Goal: Information Seeking & Learning: Find specific fact

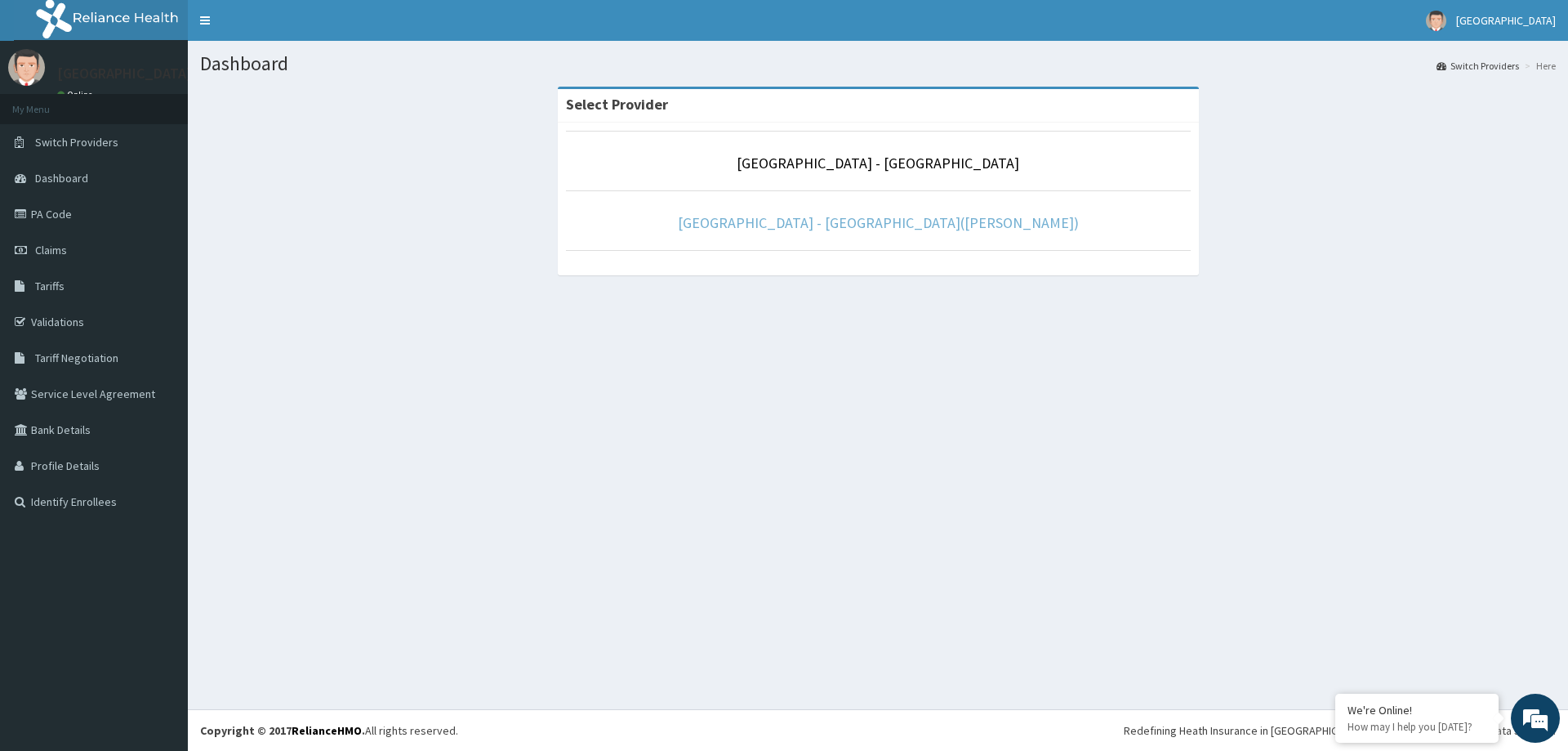
click at [856, 220] on link "[GEOGRAPHIC_DATA] - [GEOGRAPHIC_DATA]([PERSON_NAME])" at bounding box center [878, 223] width 401 height 19
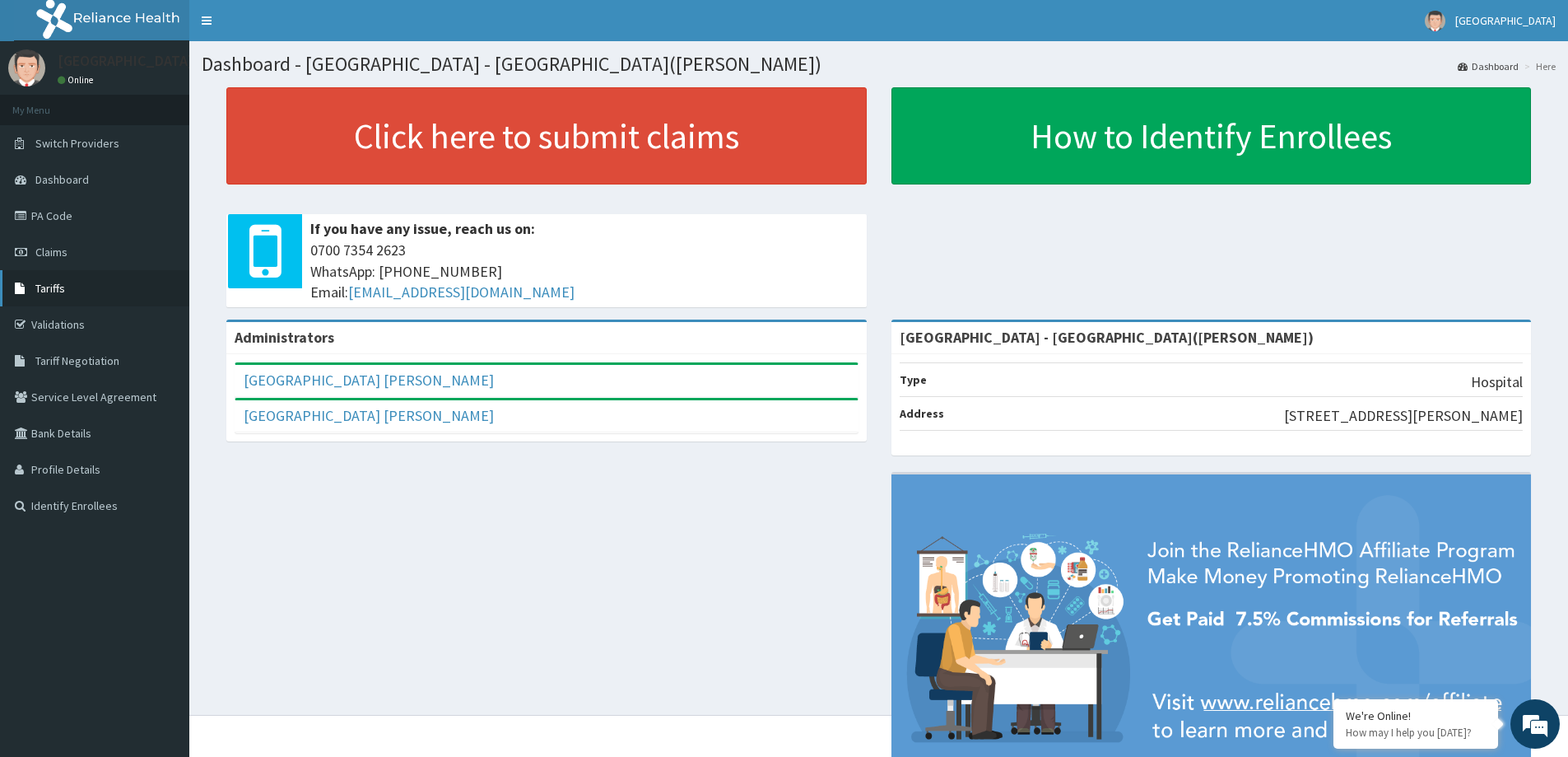
click at [47, 284] on span "Tariffs" at bounding box center [49, 288] width 29 height 15
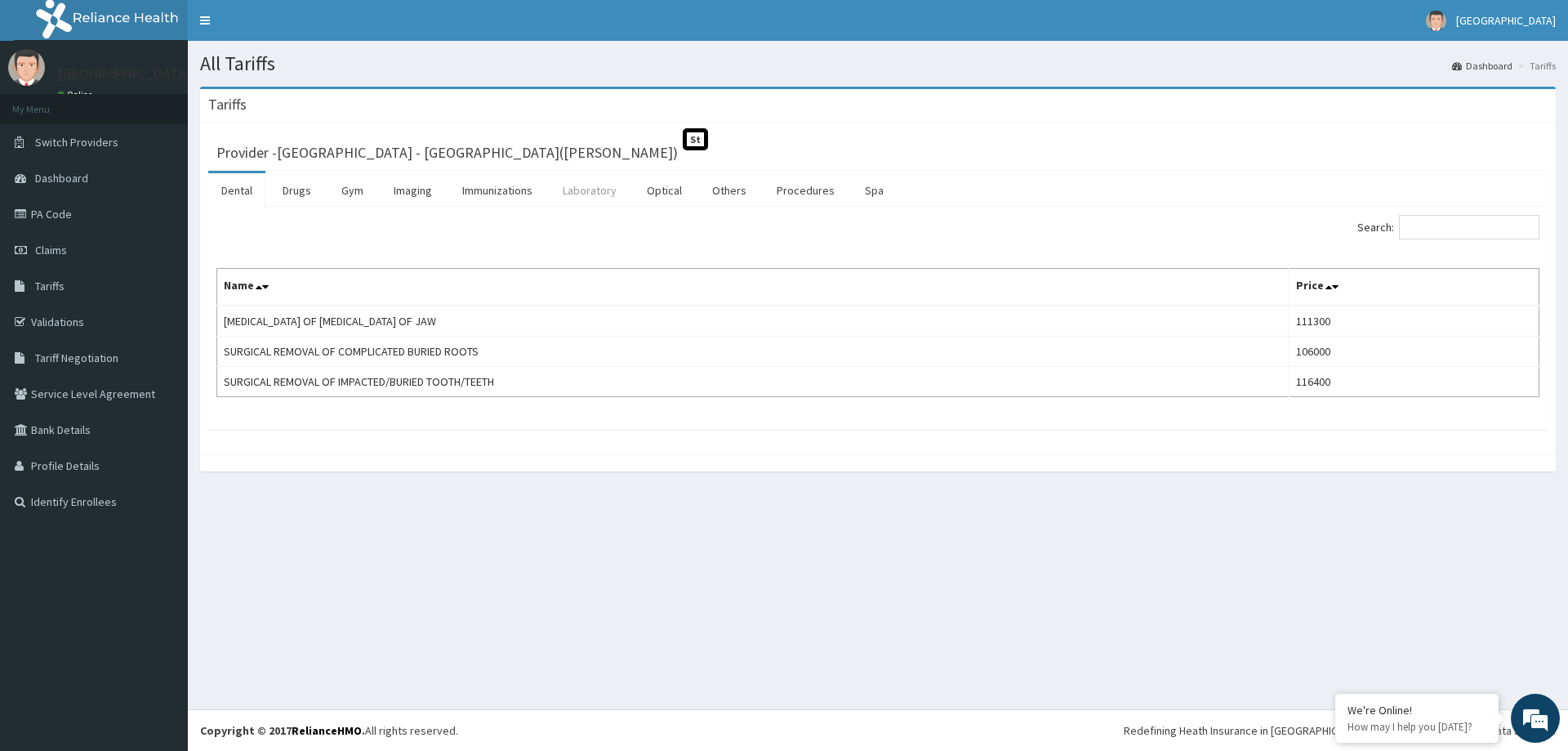
click at [567, 188] on link "Laboratory" at bounding box center [589, 190] width 80 height 35
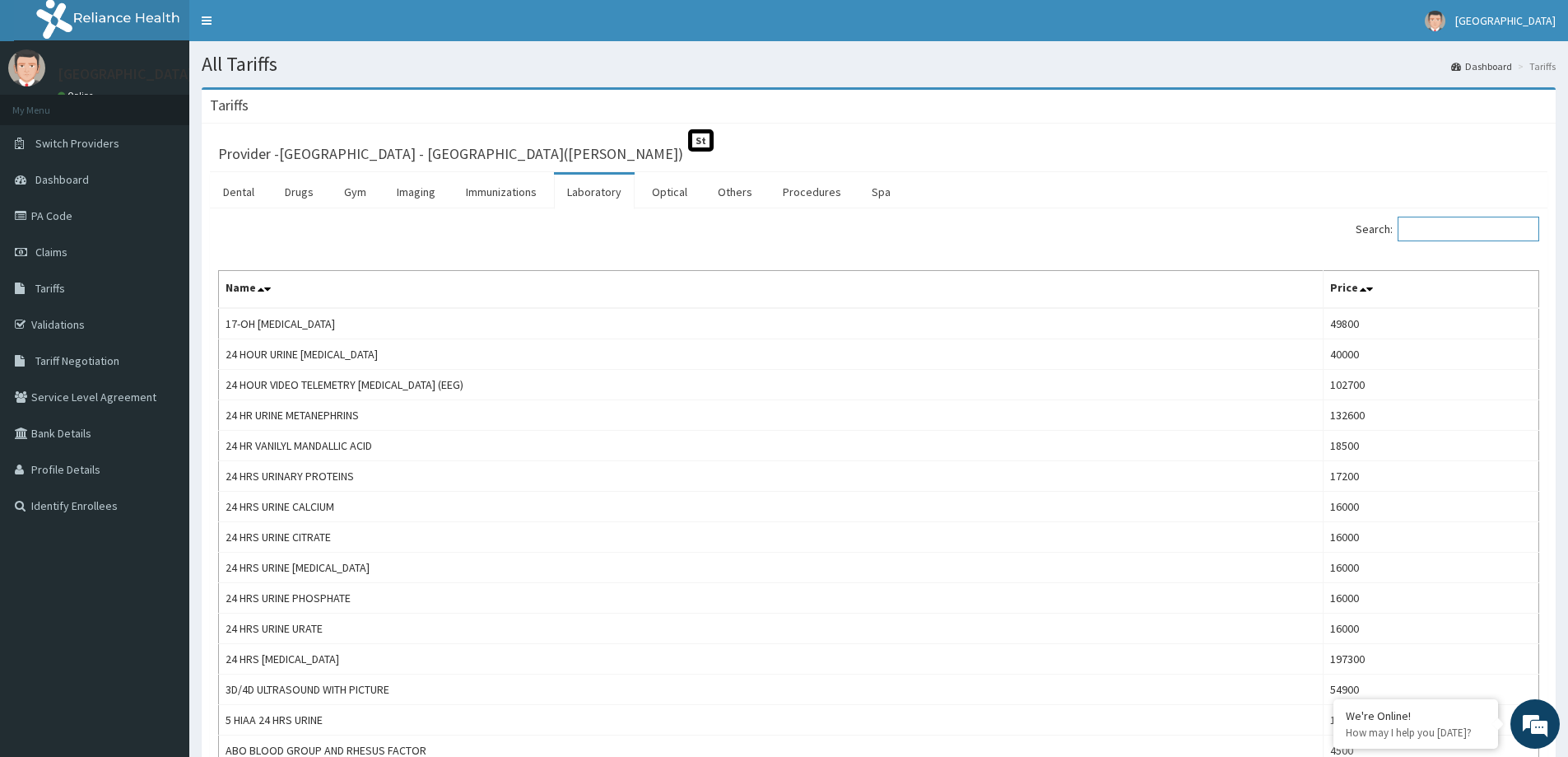
click at [1447, 222] on input "Search:" at bounding box center [1469, 229] width 142 height 25
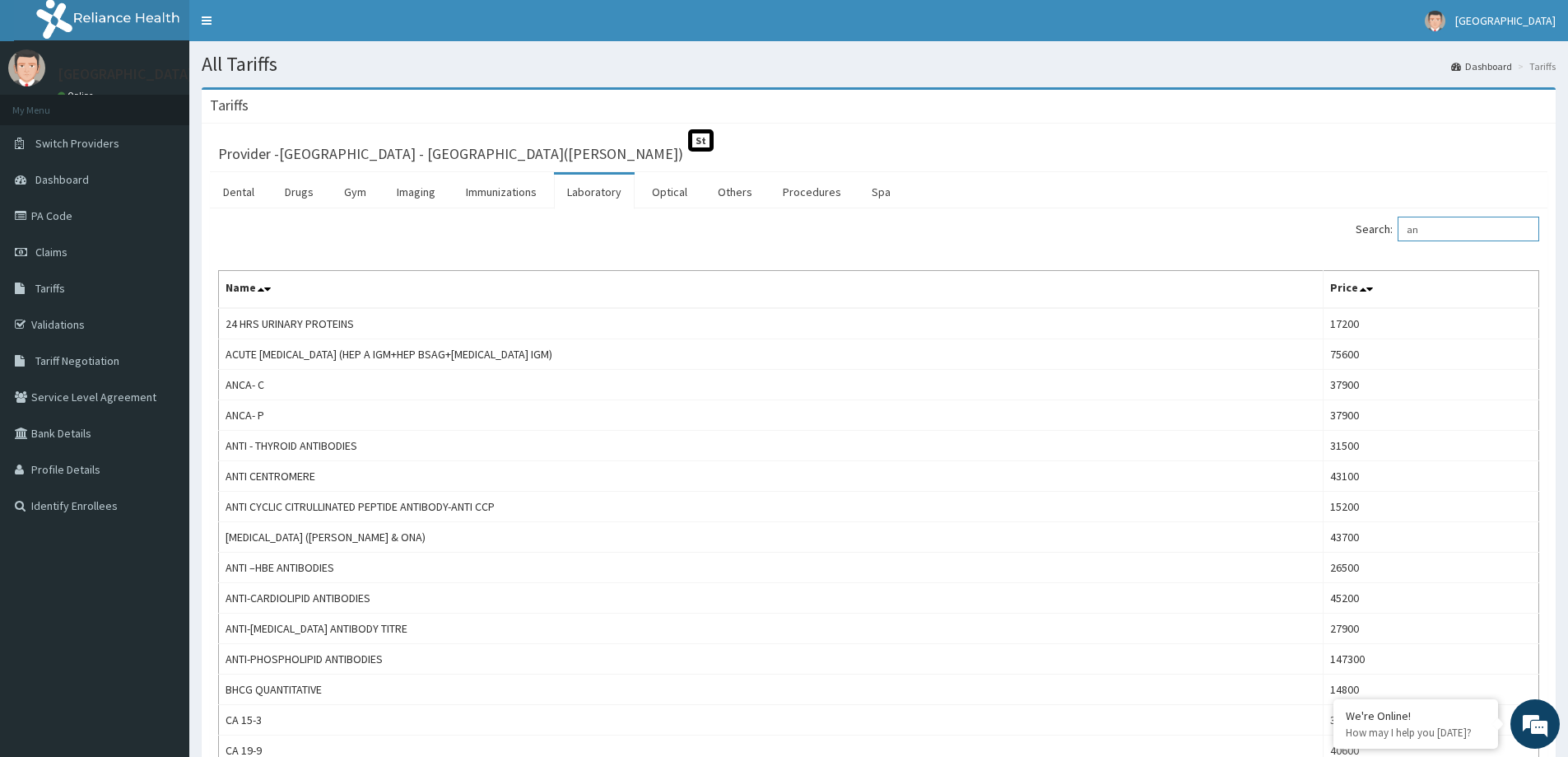
type input "a"
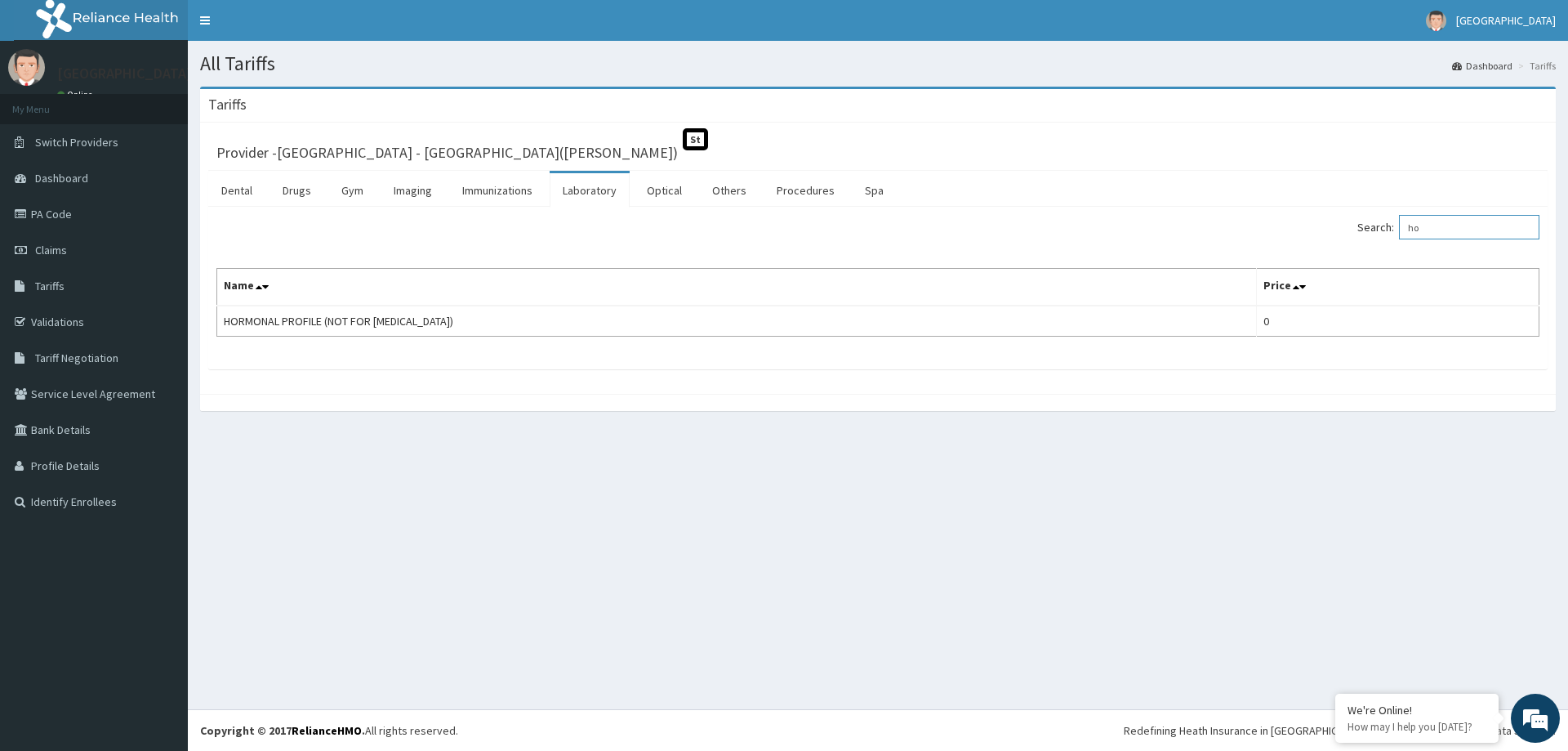
type input "h"
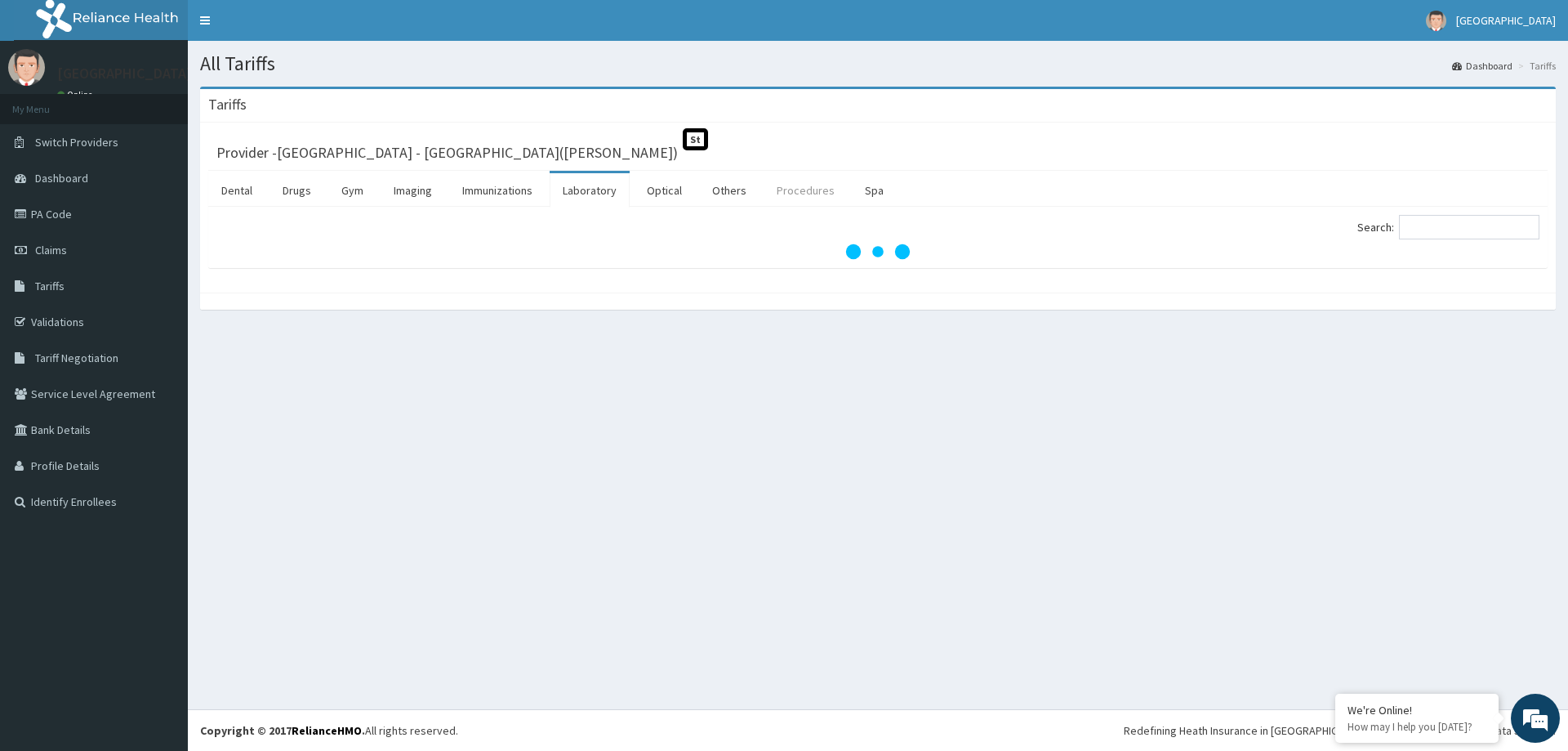
click at [784, 192] on link "Procedures" at bounding box center [806, 190] width 85 height 35
click at [1428, 227] on input "Search:" at bounding box center [1469, 227] width 141 height 24
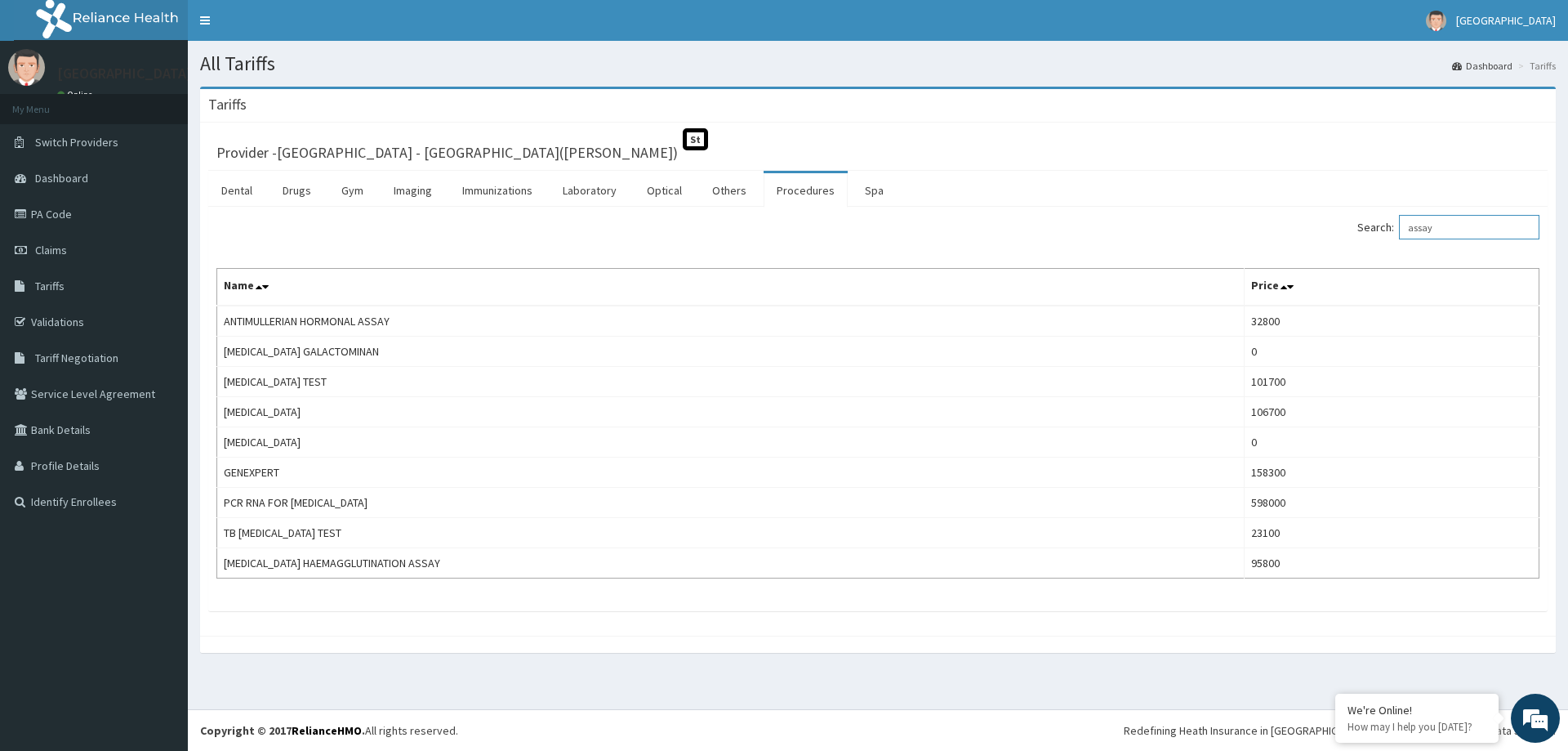
type input "assay"
